Goal: Contribute content: Add original content to the website for others to see

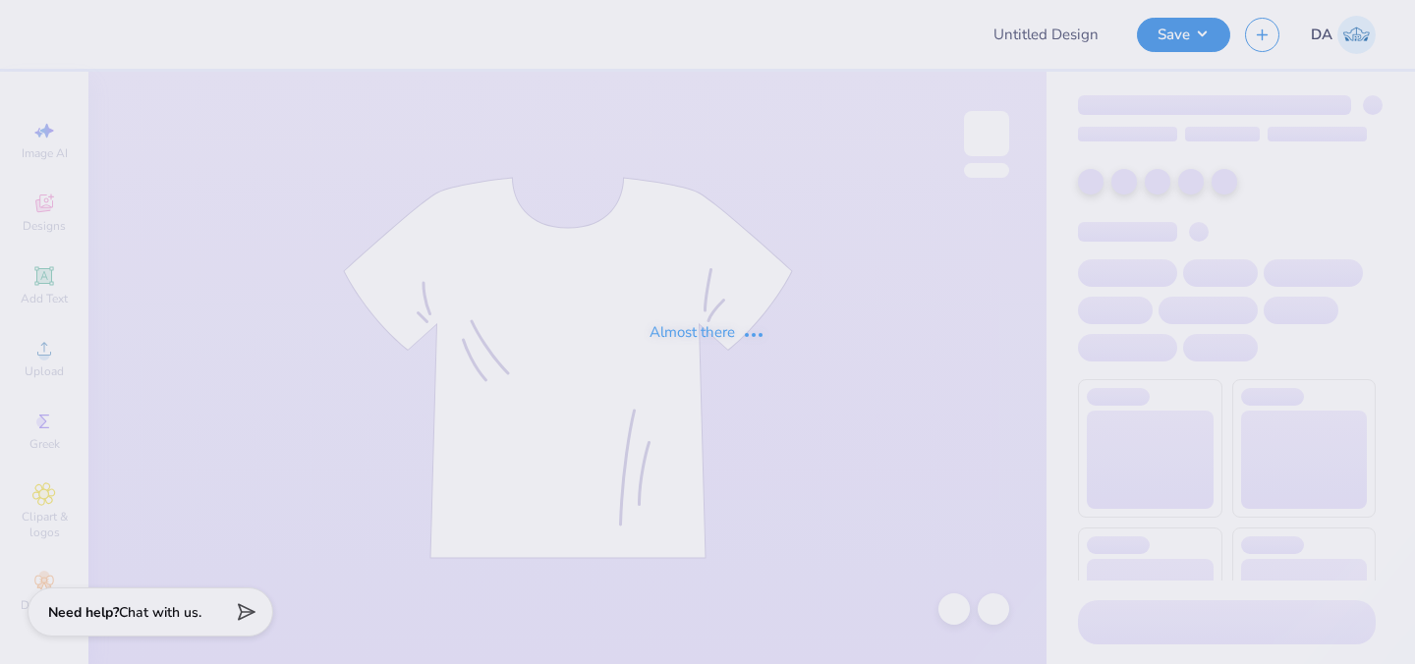
type input "Hat"
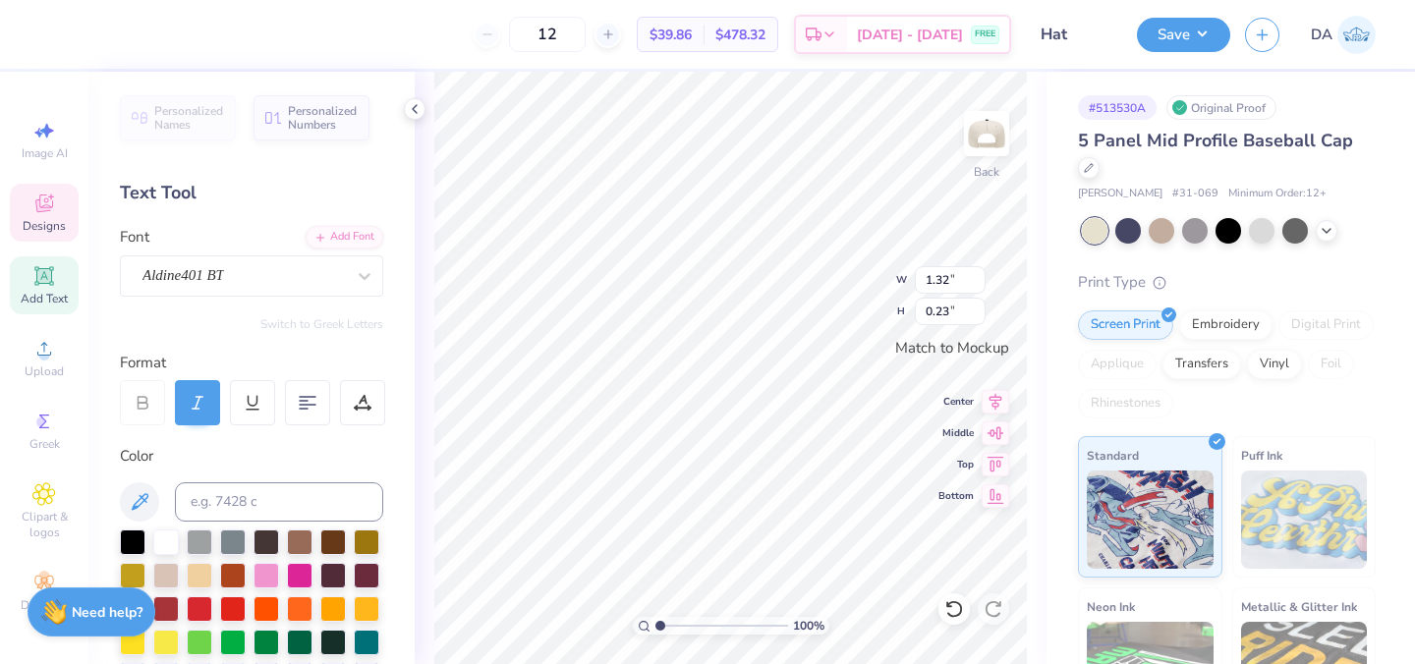
scroll to position [0, 2]
type textarea "since [DATE]"
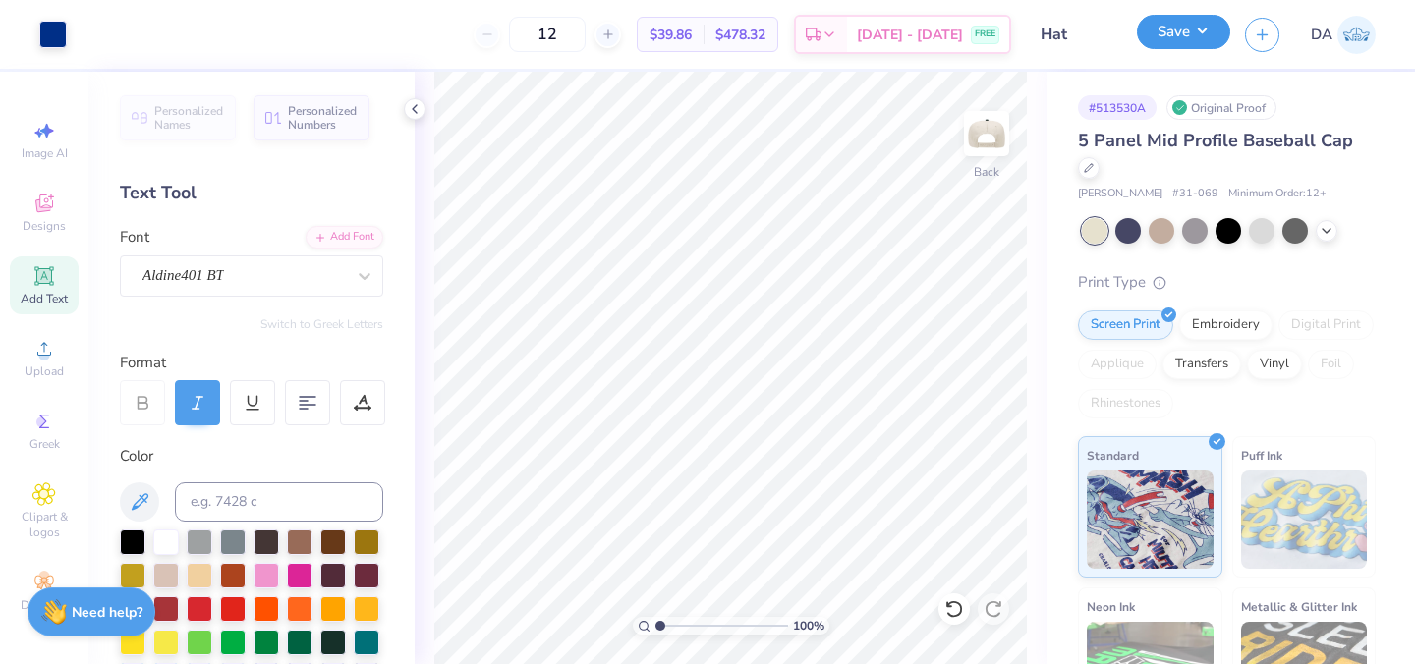
click at [1156, 44] on button "Save" at bounding box center [1183, 32] width 93 height 34
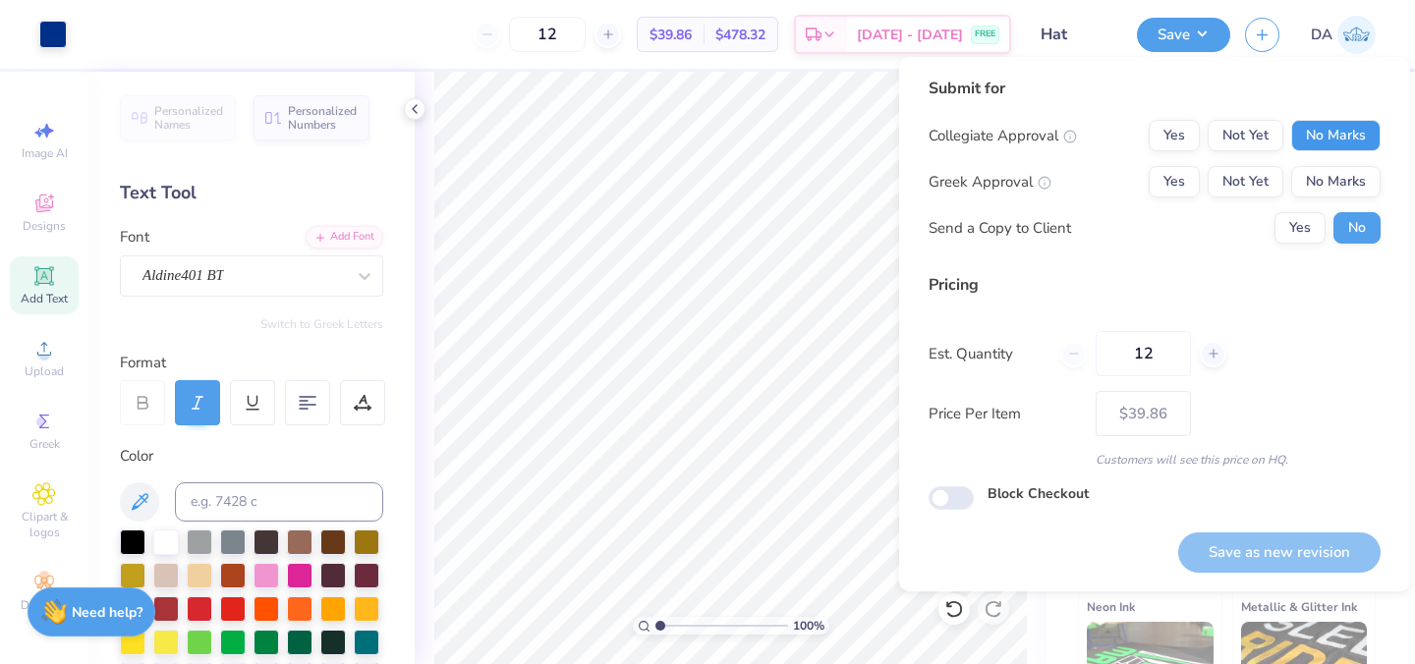
click at [1327, 134] on button "No Marks" at bounding box center [1335, 135] width 89 height 31
click at [1182, 179] on button "Yes" at bounding box center [1173, 181] width 51 height 31
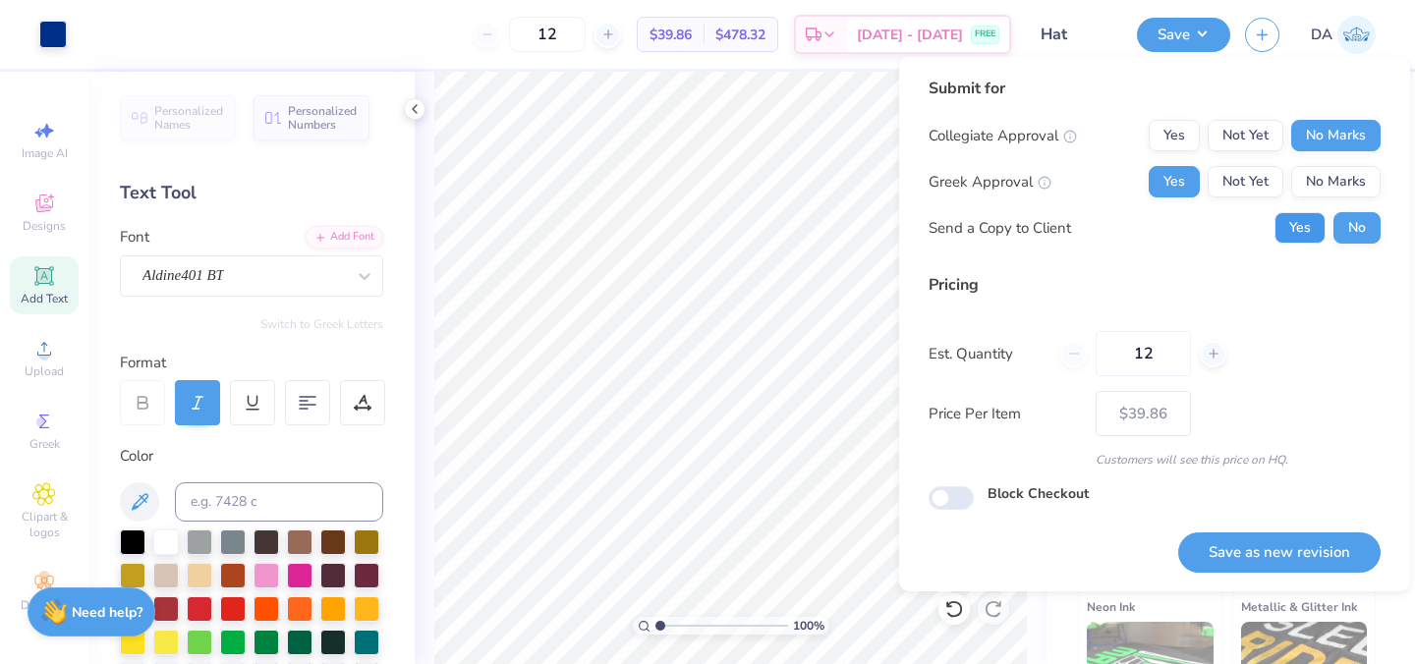
click at [1286, 227] on button "Yes" at bounding box center [1299, 227] width 51 height 31
click at [1222, 561] on button "Save as new revision" at bounding box center [1279, 552] width 202 height 40
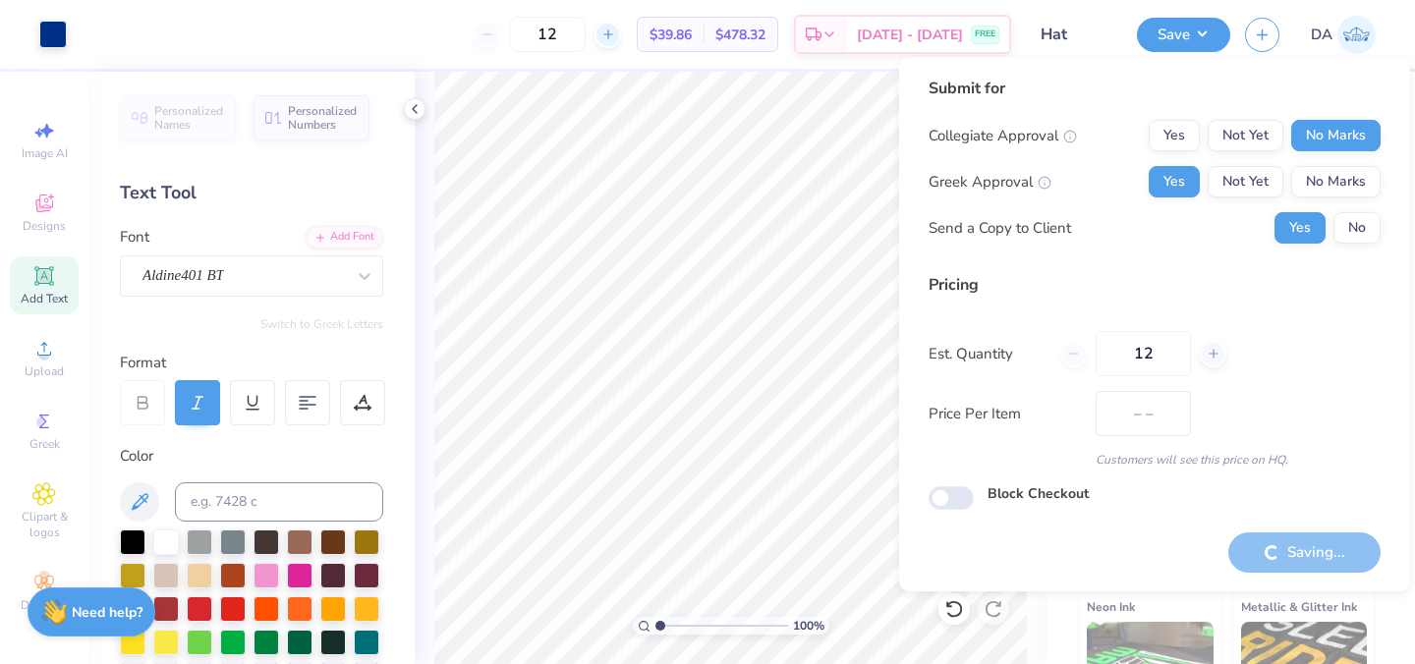
type input "$39.86"
